Goal: Task Accomplishment & Management: Manage account settings

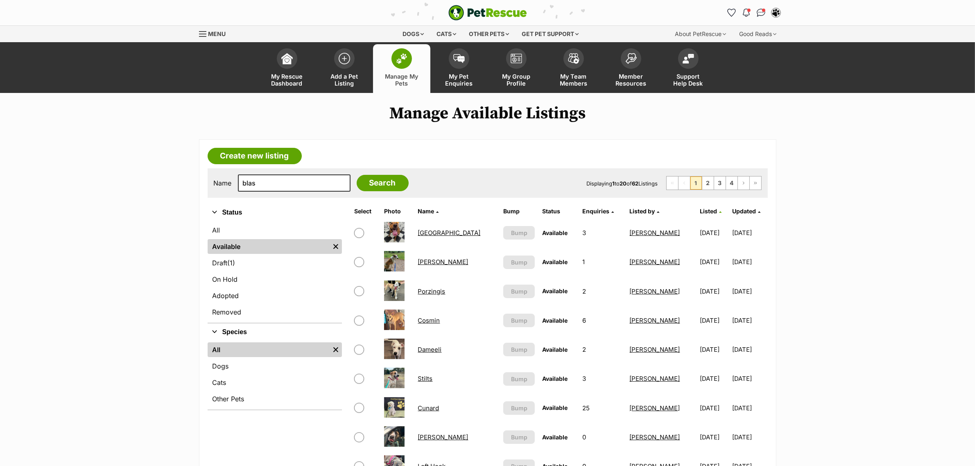
type input "blas"
click at [357, 175] on input "Search" at bounding box center [383, 183] width 52 height 16
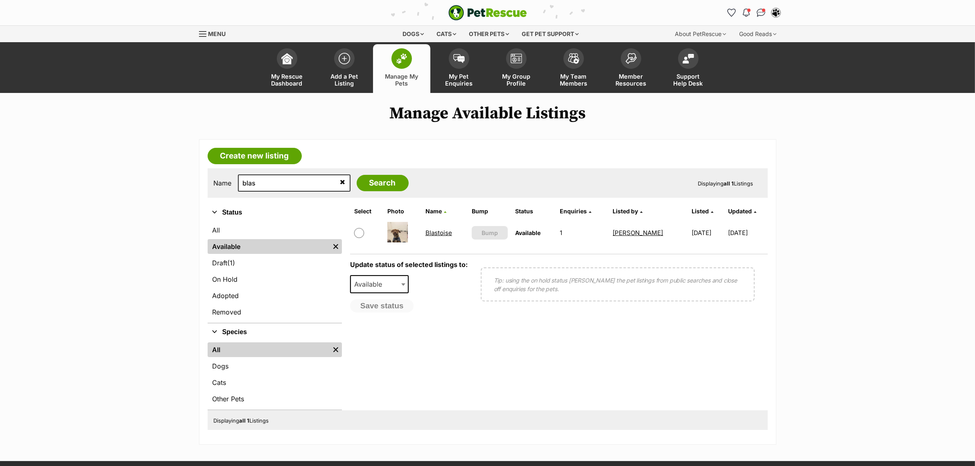
click at [359, 233] on input "checkbox" at bounding box center [359, 233] width 10 height 10
checkbox input "true"
click at [371, 284] on span "Available" at bounding box center [370, 283] width 39 height 11
select select "on_hold"
click at [378, 314] on span "Please select a reason" at bounding box center [394, 308] width 88 height 18
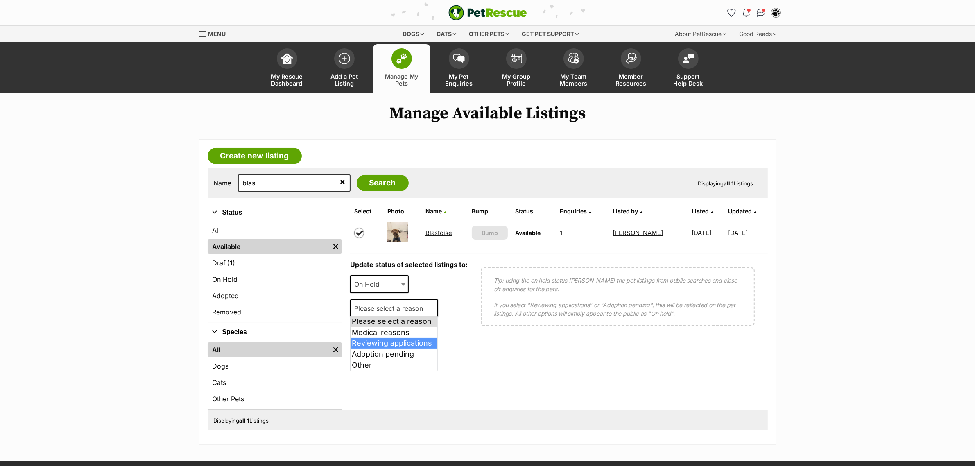
select select "reviewing_applications"
click at [381, 328] on button "Save status" at bounding box center [382, 330] width 65 height 14
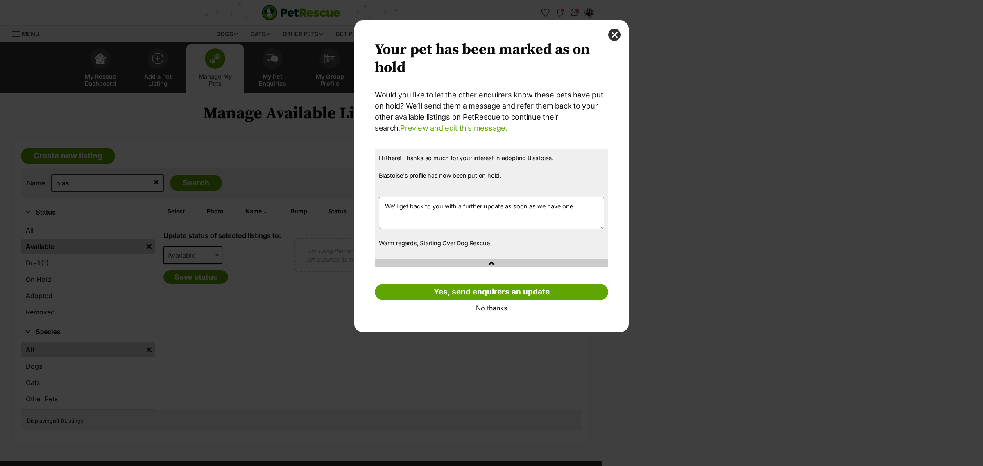
click at [493, 310] on link "No thanks" at bounding box center [491, 307] width 233 height 7
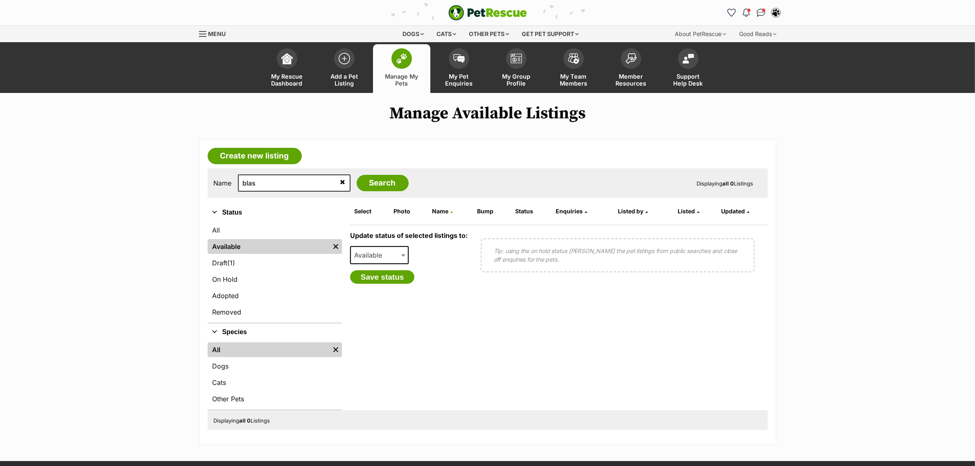
click at [416, 61] on link "Manage My Pets" at bounding box center [401, 68] width 57 height 49
